Goal: Obtain resource: Download file/media

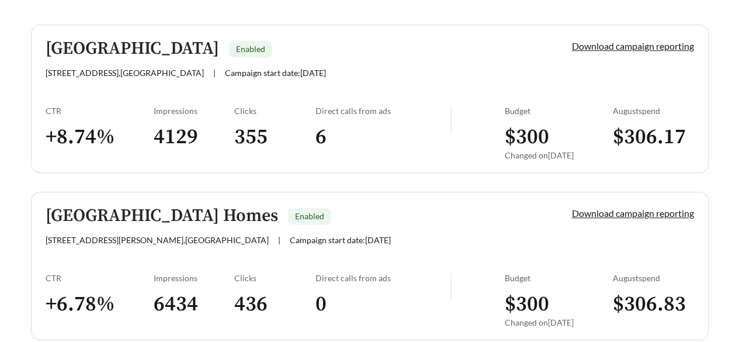
scroll to position [395, 0]
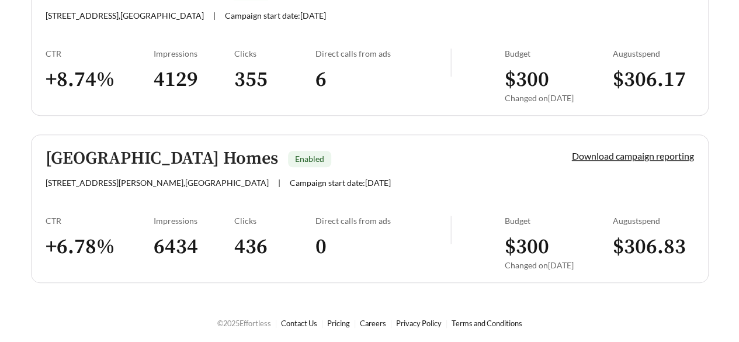
click at [424, 165] on div "Milana Reserve Apartment Homes Enabled" at bounding box center [289, 158] width 487 height 19
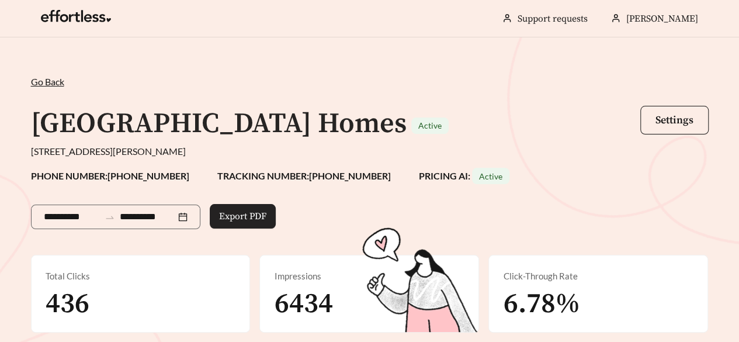
click at [236, 212] on span "Export PDF" at bounding box center [242, 216] width 47 height 14
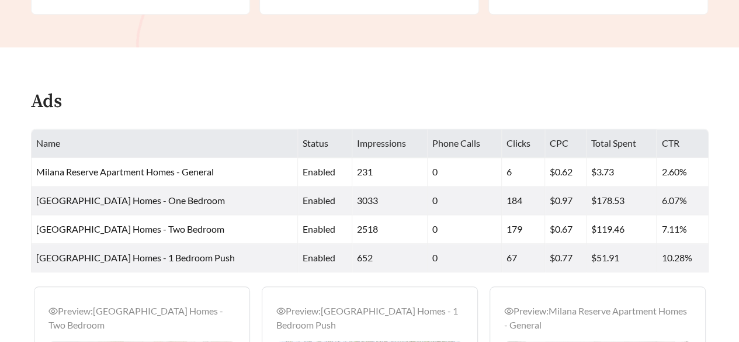
scroll to position [404, 0]
